Goal: Information Seeking & Learning: Check status

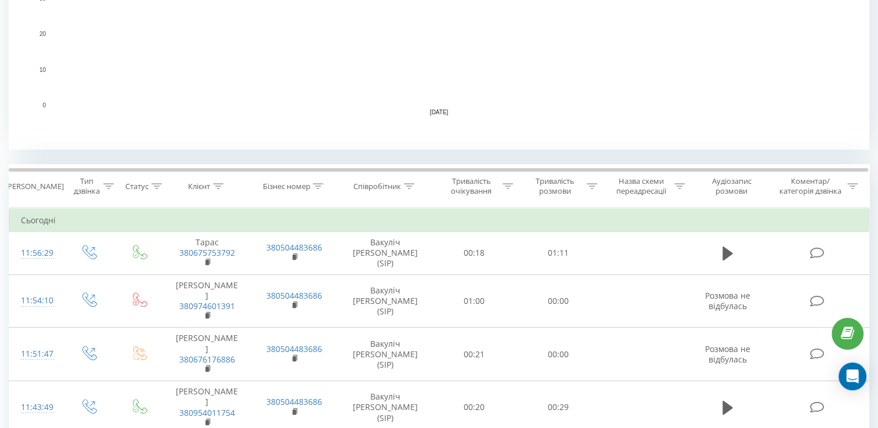
scroll to position [337, 0]
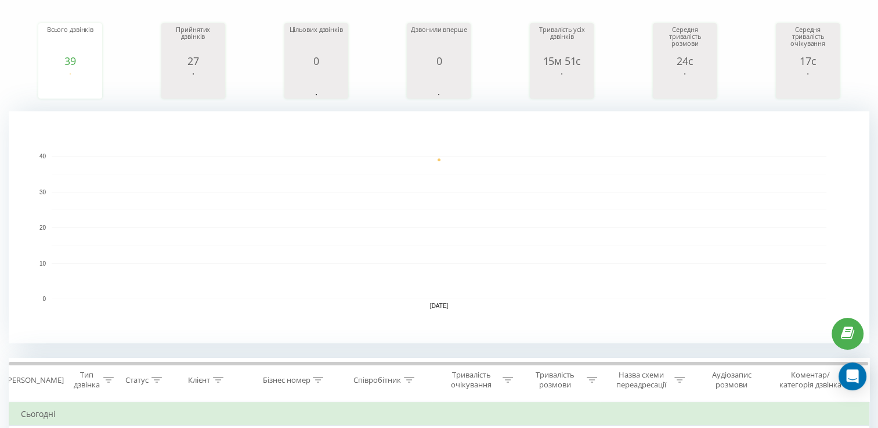
scroll to position [318, 0]
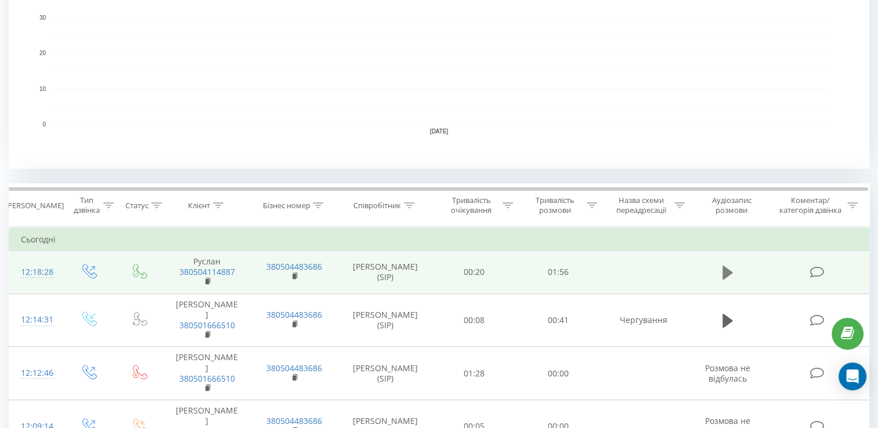
click at [726, 275] on icon at bounding box center [728, 273] width 10 height 14
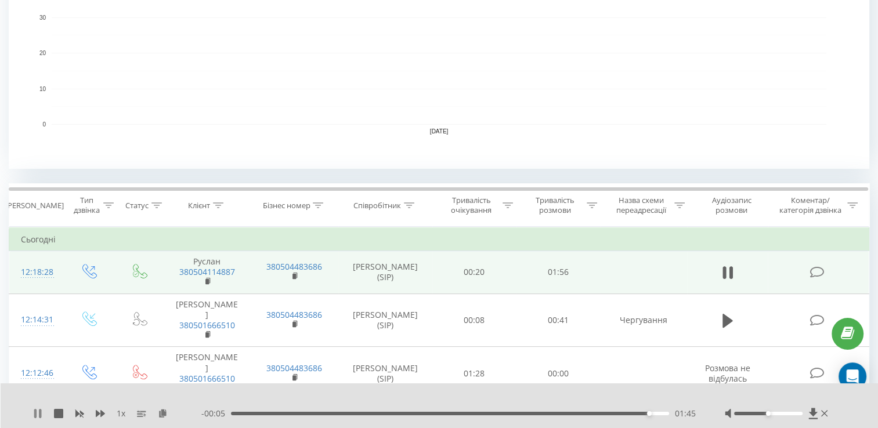
click at [37, 411] on icon at bounding box center [37, 413] width 9 height 9
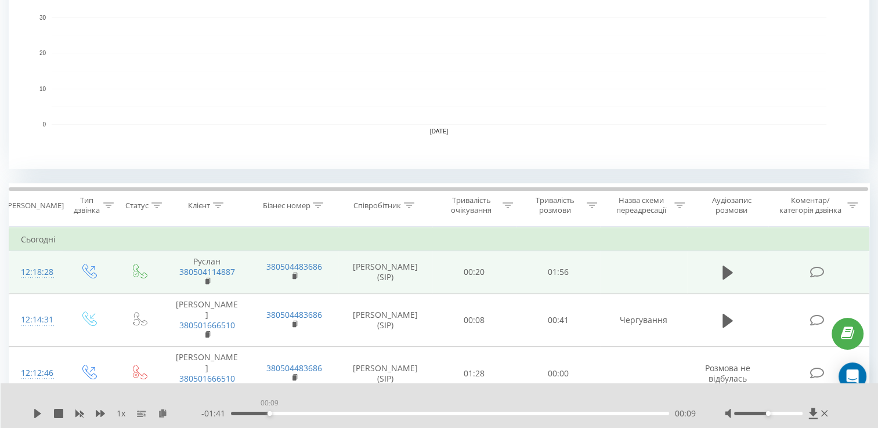
click at [269, 414] on div "00:09" at bounding box center [450, 413] width 438 height 3
click at [35, 417] on icon at bounding box center [37, 413] width 7 height 9
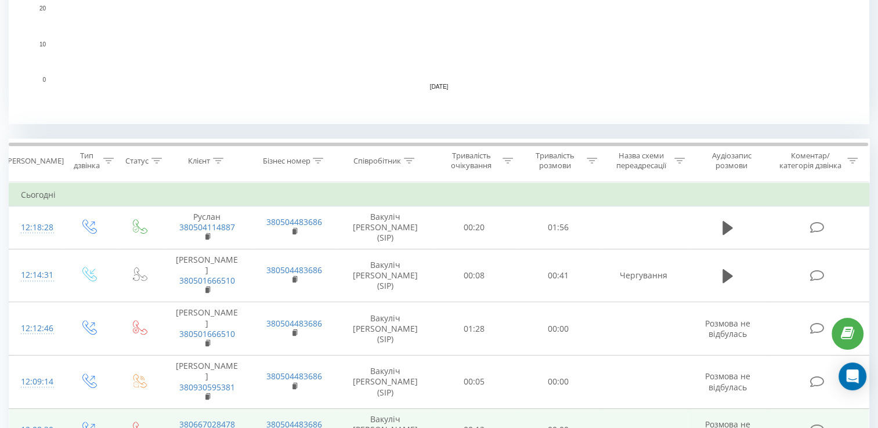
scroll to position [359, 0]
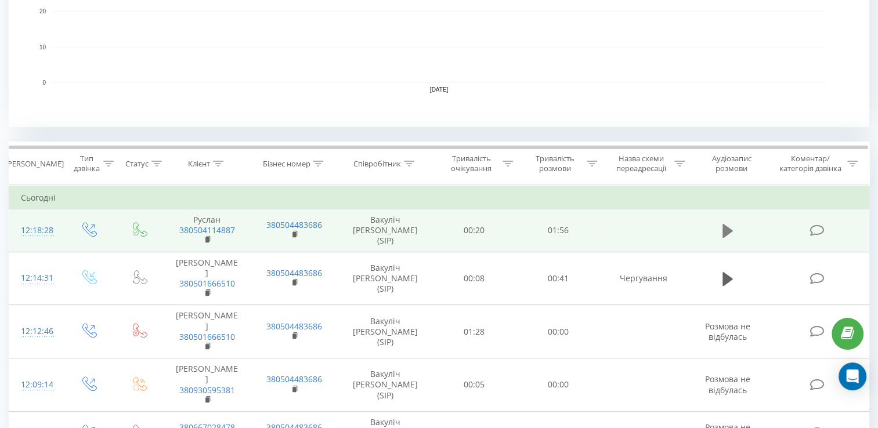
click at [726, 232] on icon at bounding box center [728, 231] width 10 height 14
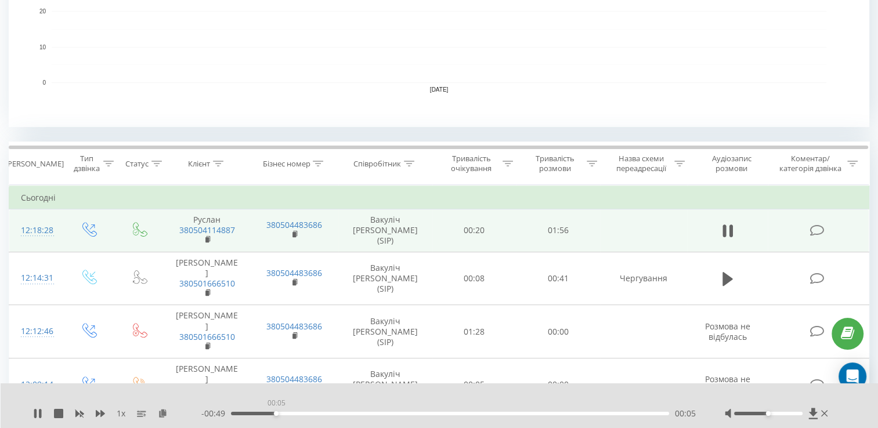
click at [276, 415] on div "00:05" at bounding box center [450, 413] width 438 height 3
click at [434, 414] on div "00:26" at bounding box center [450, 413] width 438 height 3
click at [41, 417] on icon at bounding box center [37, 413] width 9 height 9
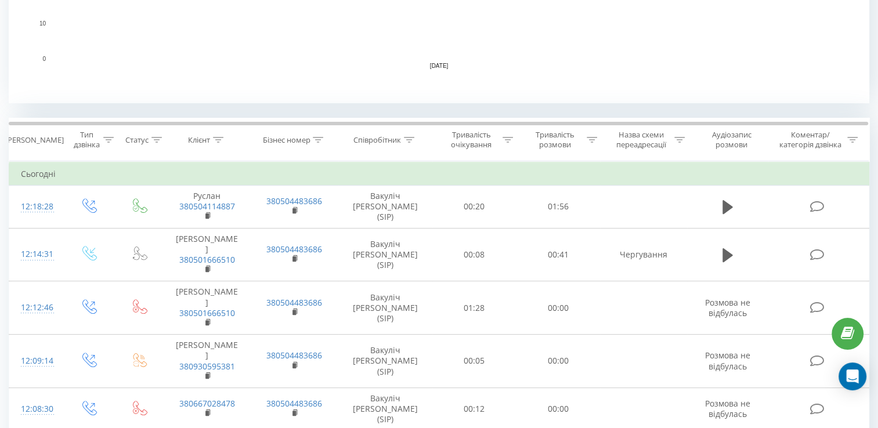
scroll to position [402, 0]
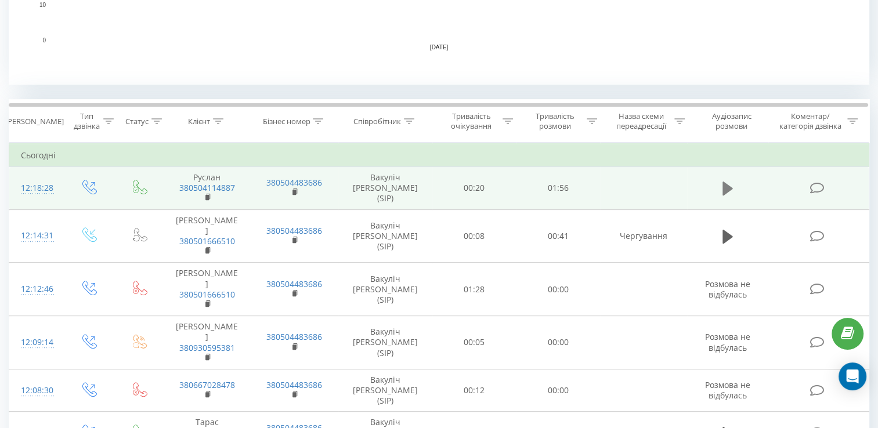
click at [725, 188] on icon at bounding box center [728, 189] width 10 height 14
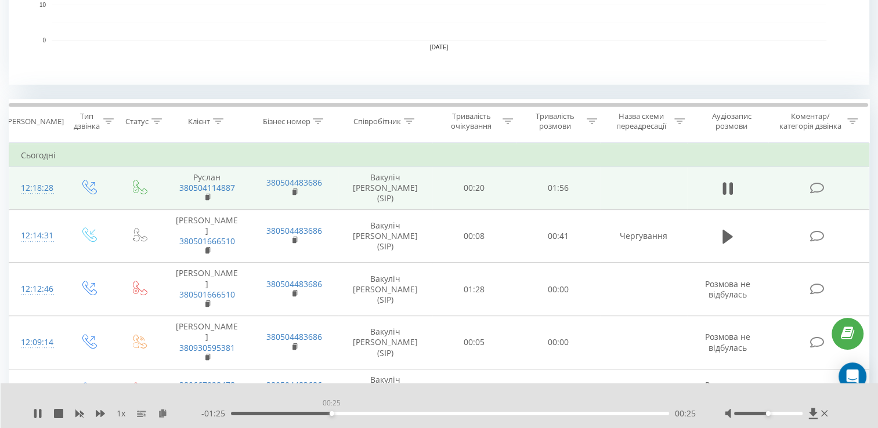
click at [331, 412] on div "00:25" at bounding box center [450, 413] width 438 height 3
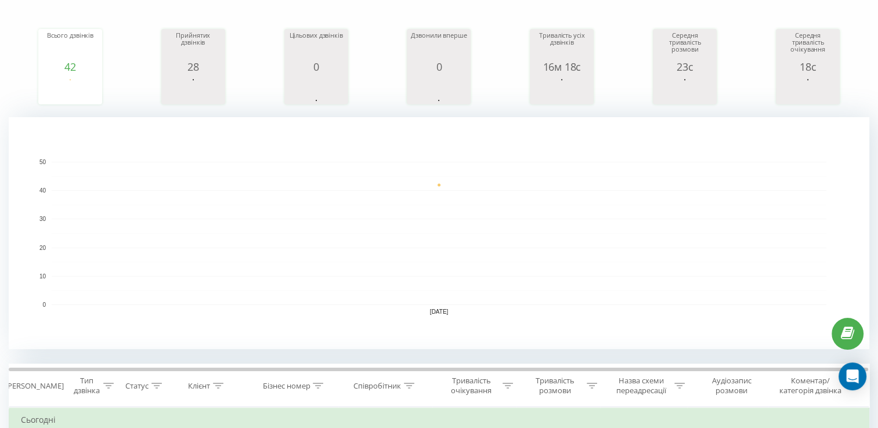
scroll to position [135, 0]
